Goal: Transaction & Acquisition: Subscribe to service/newsletter

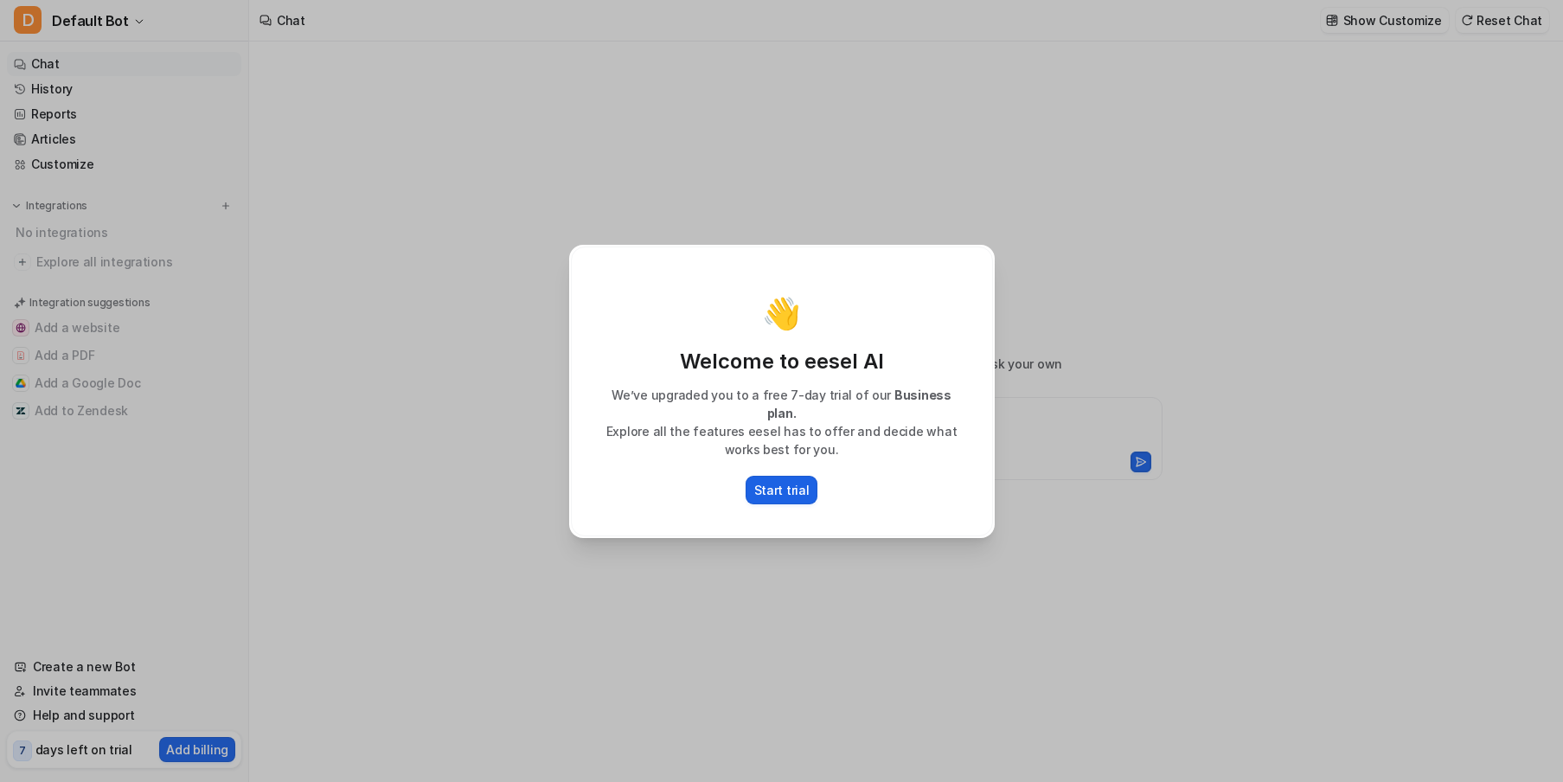
type textarea "**********"
click at [777, 482] on p "Start trial" at bounding box center [781, 490] width 55 height 18
